Goal: Use online tool/utility: Utilize a website feature to perform a specific function

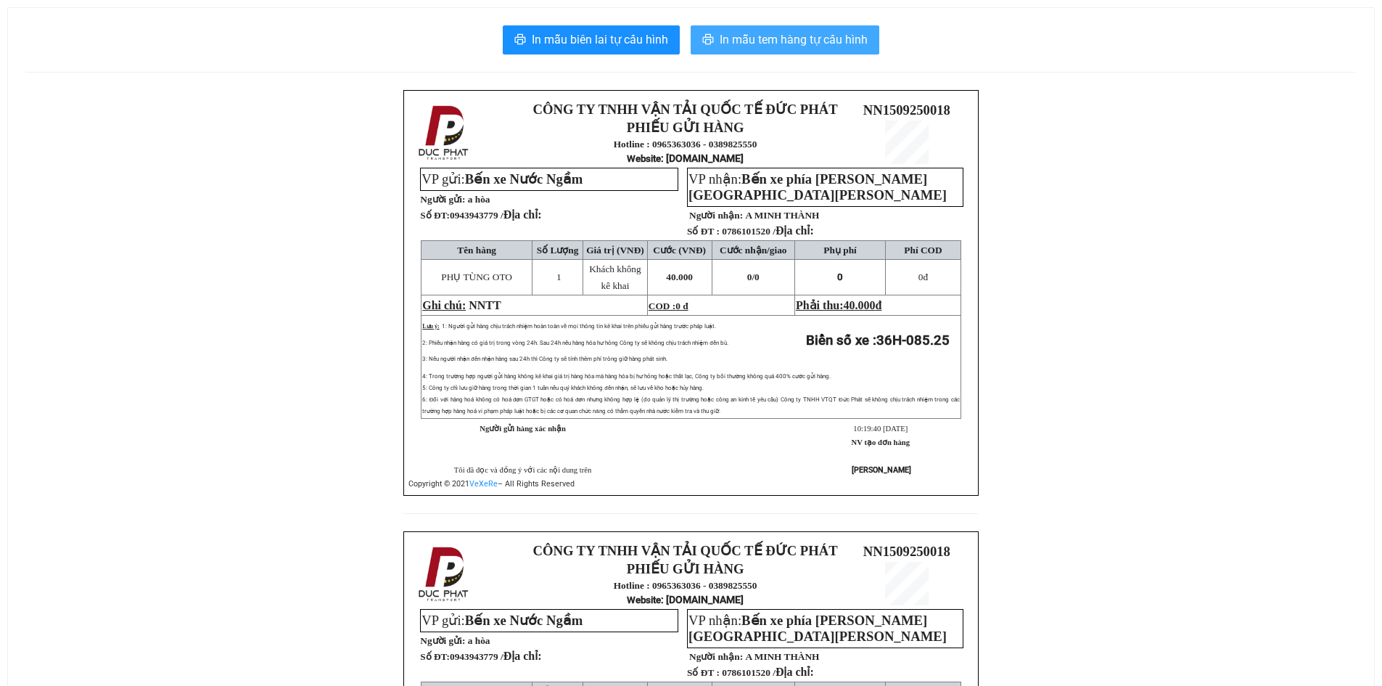
click at [826, 27] on button "In mẫu tem hàng tự cấu hình" at bounding box center [785, 39] width 189 height 29
click at [805, 48] on span "In mẫu tem hàng tự cấu hình" at bounding box center [794, 39] width 148 height 18
